Goal: Find contact information: Find contact information

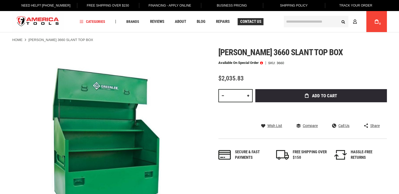
click at [249, 22] on span "Contact Us" at bounding box center [250, 22] width 21 height 4
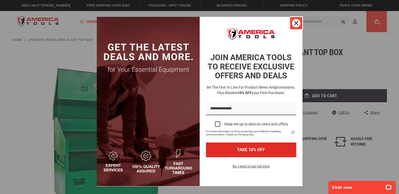
click at [294, 24] on icon "close icon" at bounding box center [296, 23] width 4 height 4
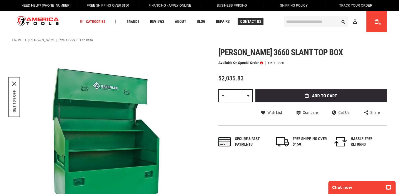
click at [248, 20] on span "Contact Us" at bounding box center [250, 22] width 21 height 4
